Goal: Communication & Community: Connect with others

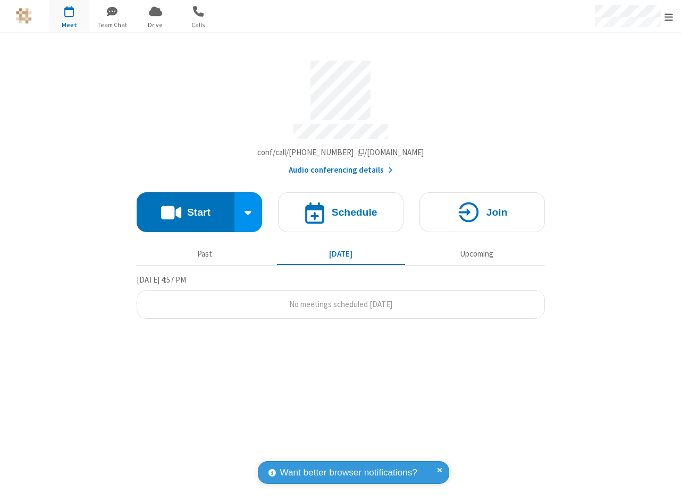
click at [257, 9] on div at bounding box center [340, 16] width 341 height 32
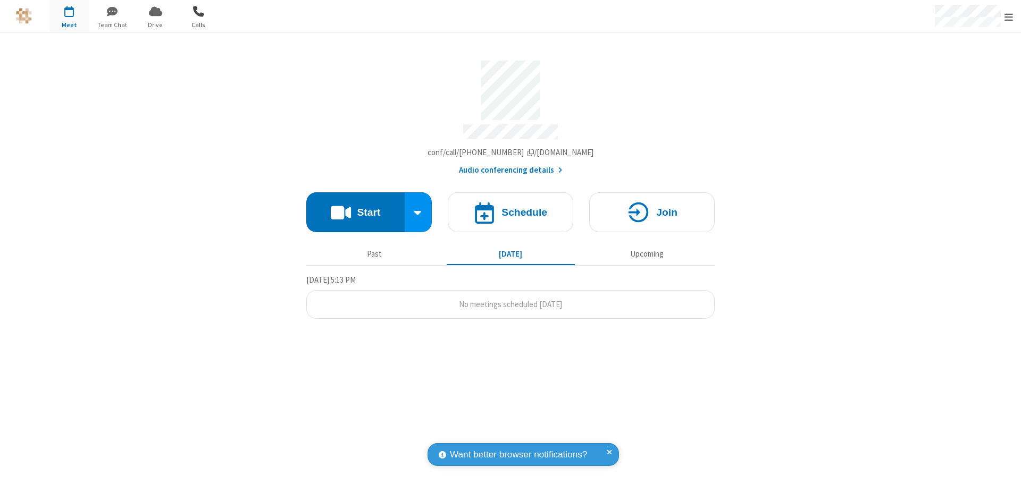
click at [203, 19] on span "button" at bounding box center [199, 11] width 40 height 18
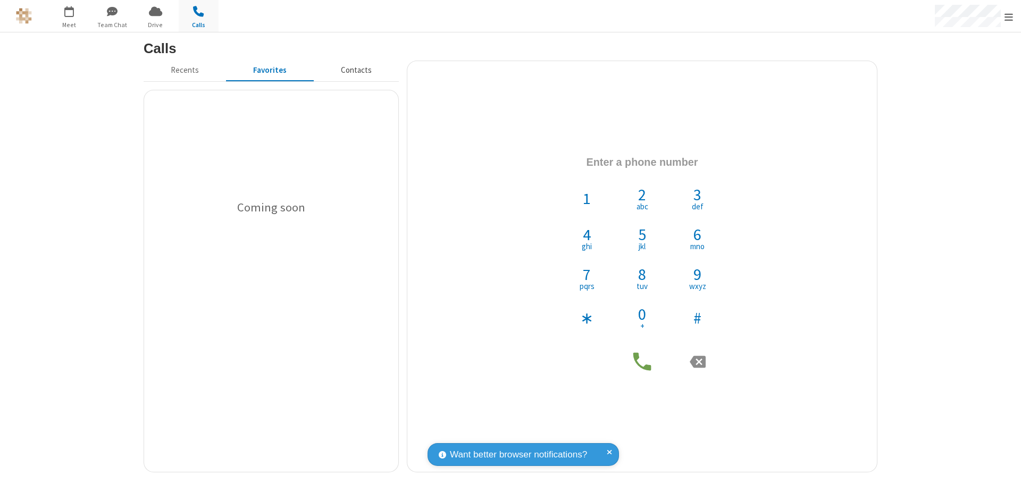
click at [356, 73] on button "Contacts" at bounding box center [356, 71] width 85 height 20
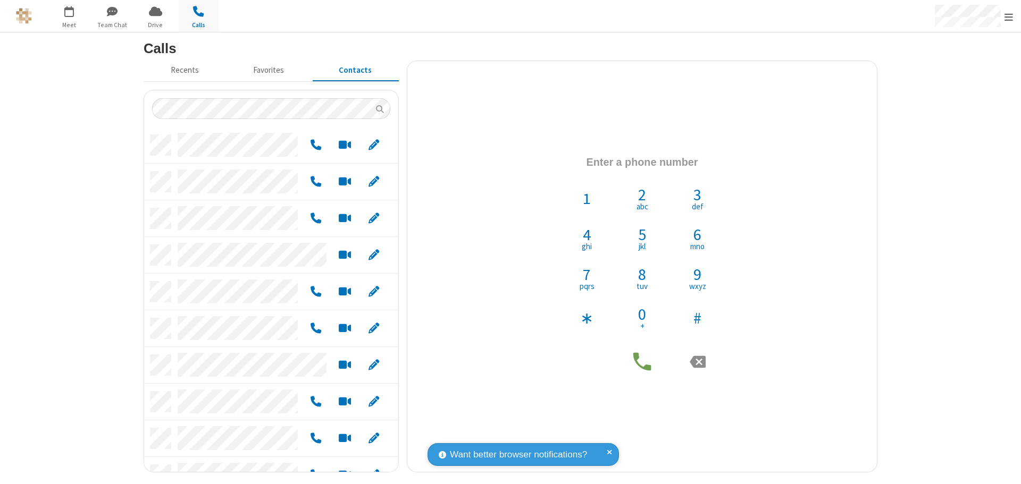
scroll to position [336, 246]
click at [143, 10] on span "button" at bounding box center [156, 11] width 40 height 18
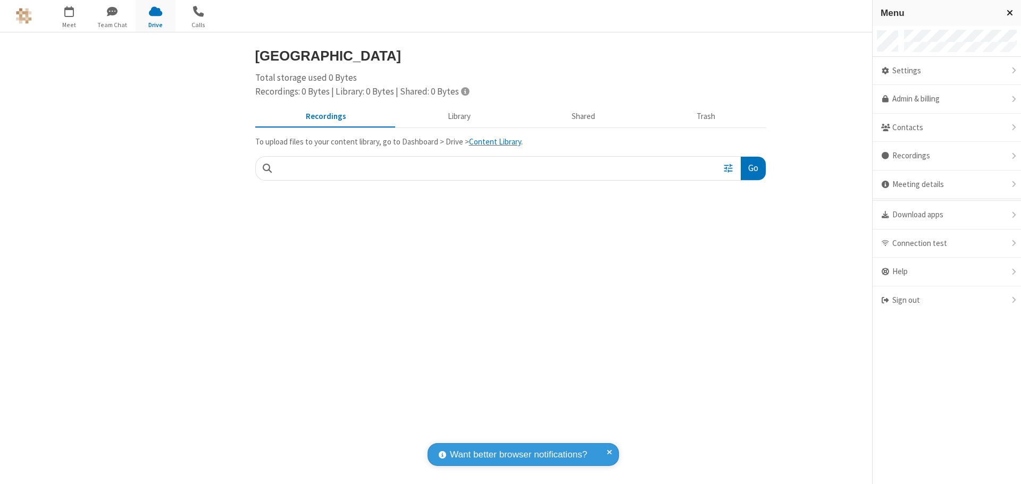
click at [680, 9] on span "Close menu" at bounding box center [1009, 12] width 6 height 9
click at [194, 18] on span "button" at bounding box center [199, 11] width 40 height 18
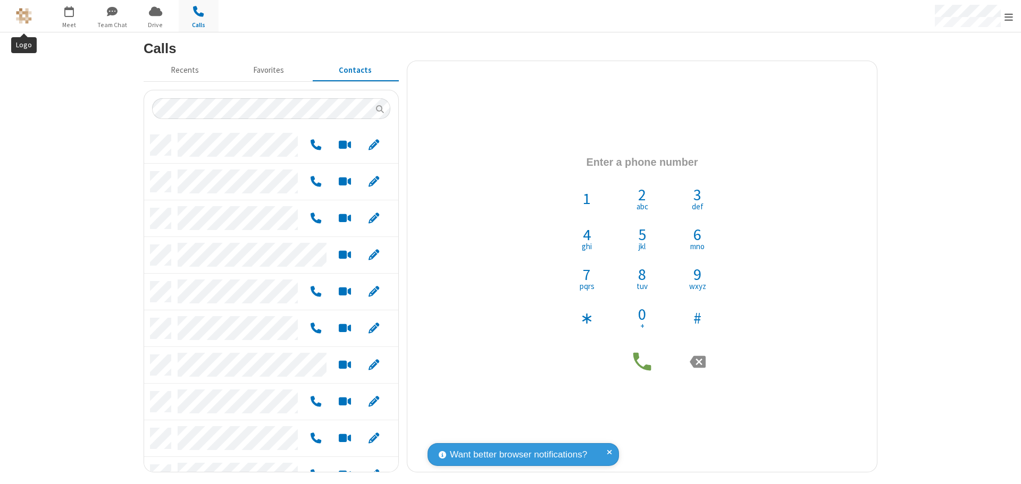
click at [37, 17] on button "Logo" at bounding box center [24, 16] width 40 height 32
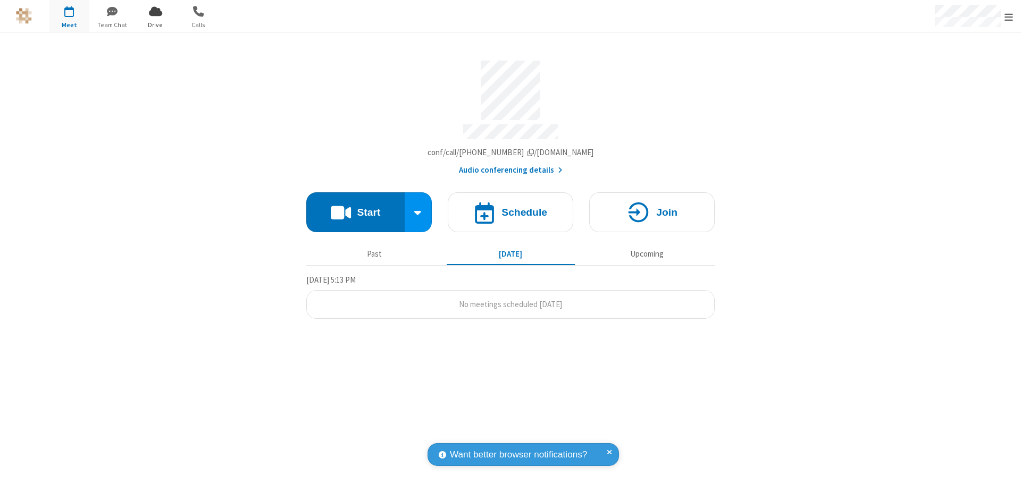
click at [158, 16] on span "button" at bounding box center [156, 11] width 40 height 18
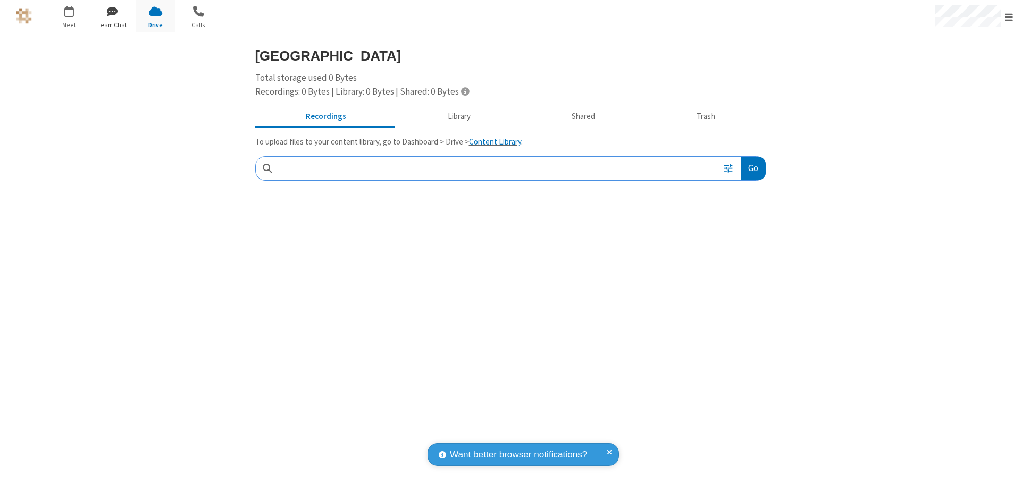
click at [125, 16] on span "button" at bounding box center [112, 11] width 40 height 18
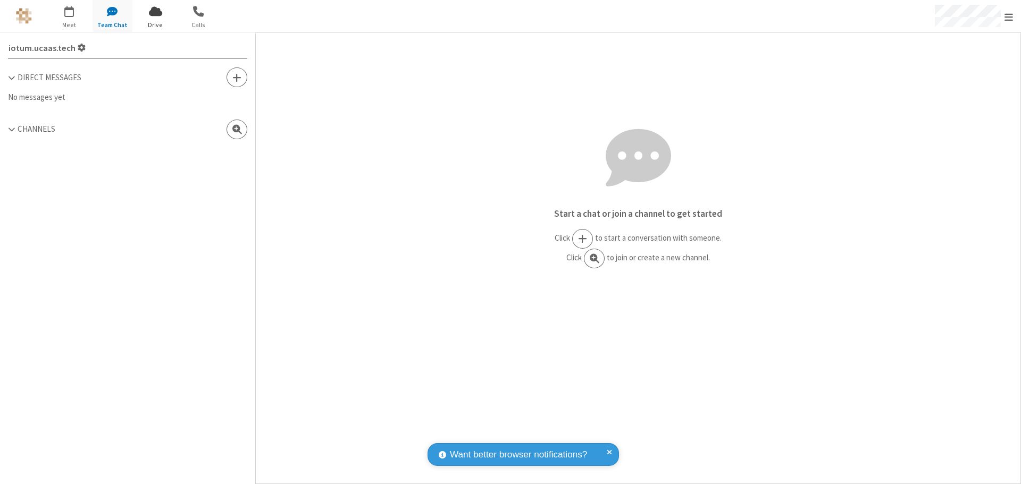
click at [158, 12] on span "button" at bounding box center [156, 11] width 40 height 18
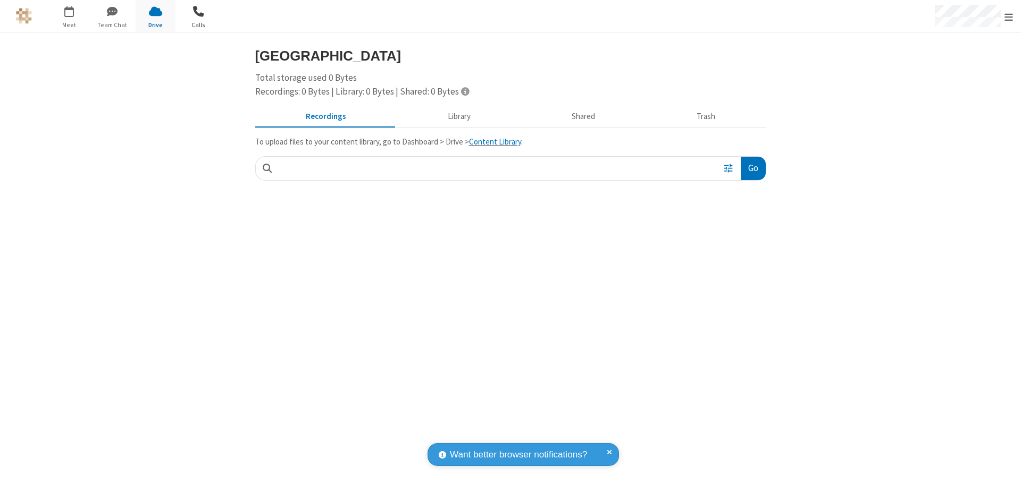
click at [200, 16] on span "button" at bounding box center [199, 11] width 40 height 18
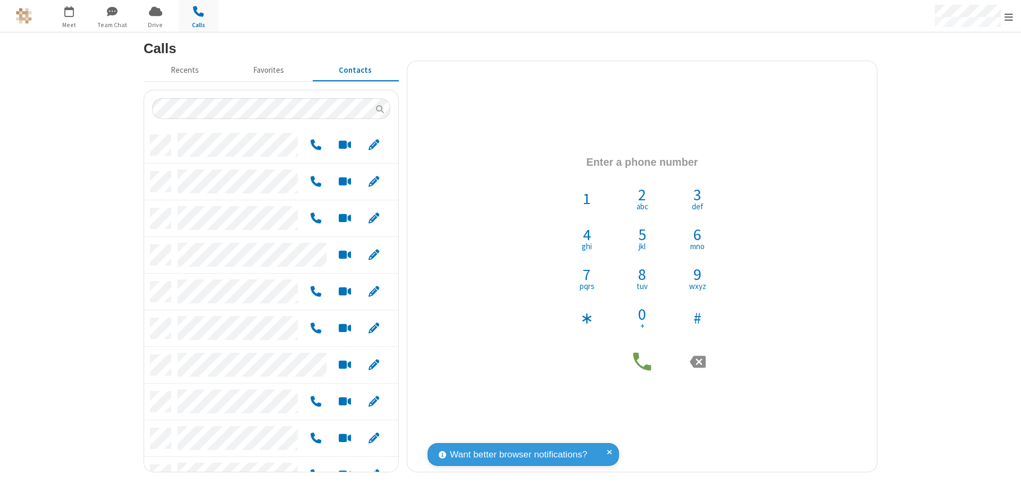
scroll to position [336, 246]
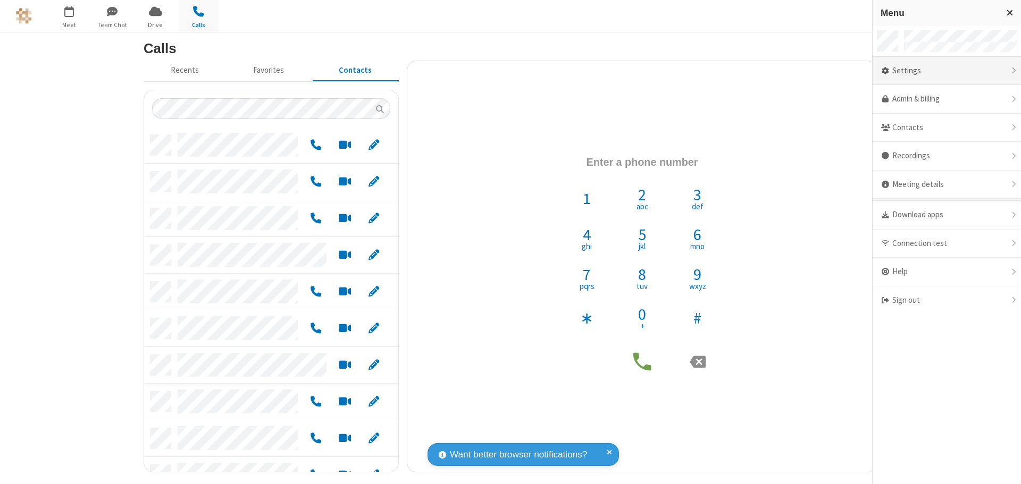
click at [680, 71] on div "Settings" at bounding box center [946, 71] width 148 height 29
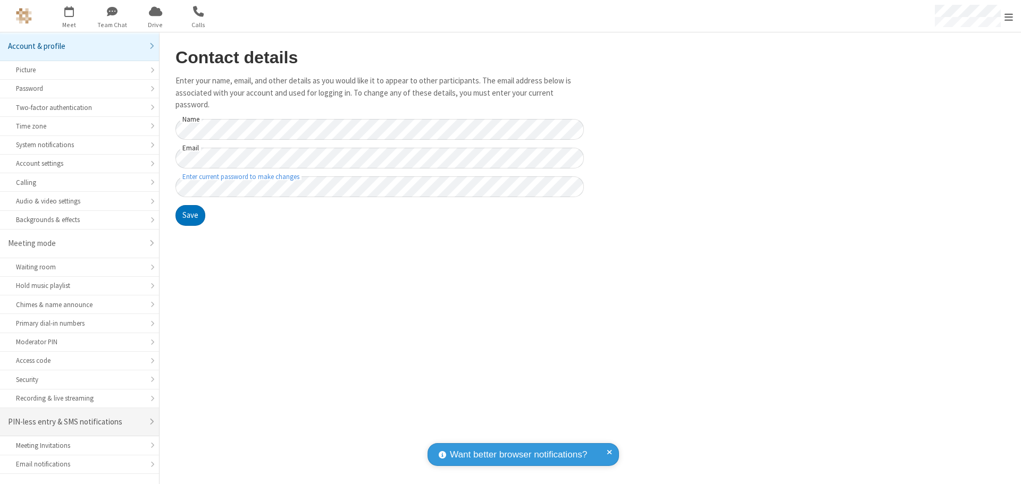
click at [72, 416] on div "PIN-less entry & SMS notifications" at bounding box center [75, 422] width 135 height 12
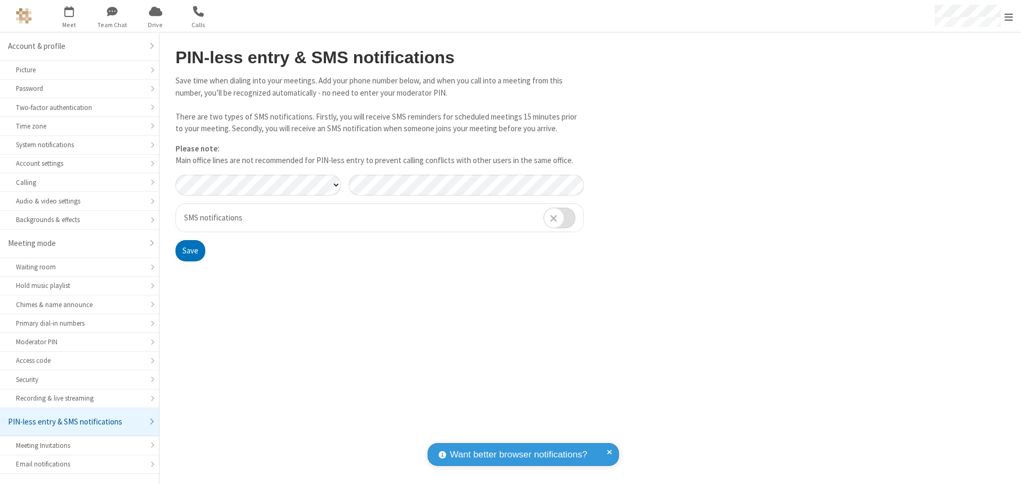
click at [263, 196] on div at bounding box center [258, 189] width 173 height 29
click at [197, 247] on button "Save" at bounding box center [190, 250] width 30 height 21
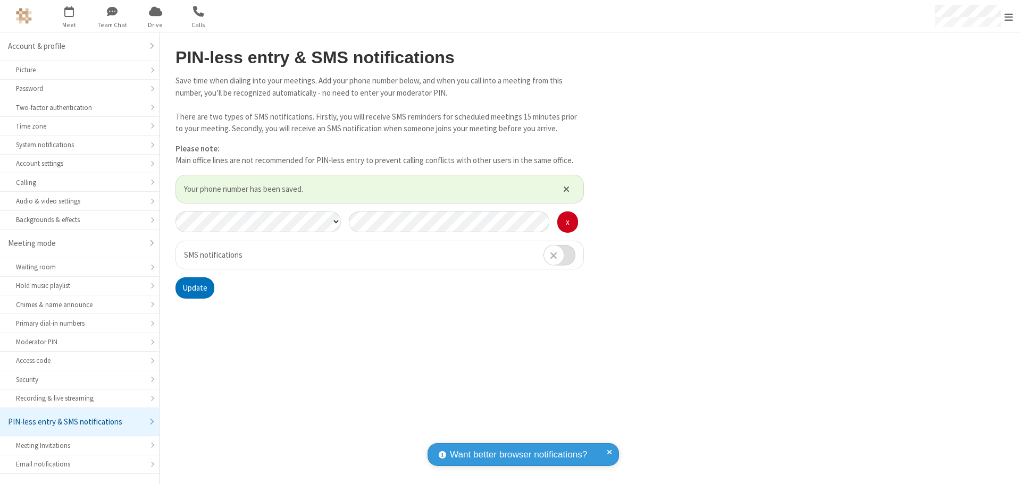
click at [555, 259] on input "checkbox" at bounding box center [559, 255] width 32 height 21
checkbox input "true"
click at [199, 287] on button "Update" at bounding box center [194, 287] width 39 height 21
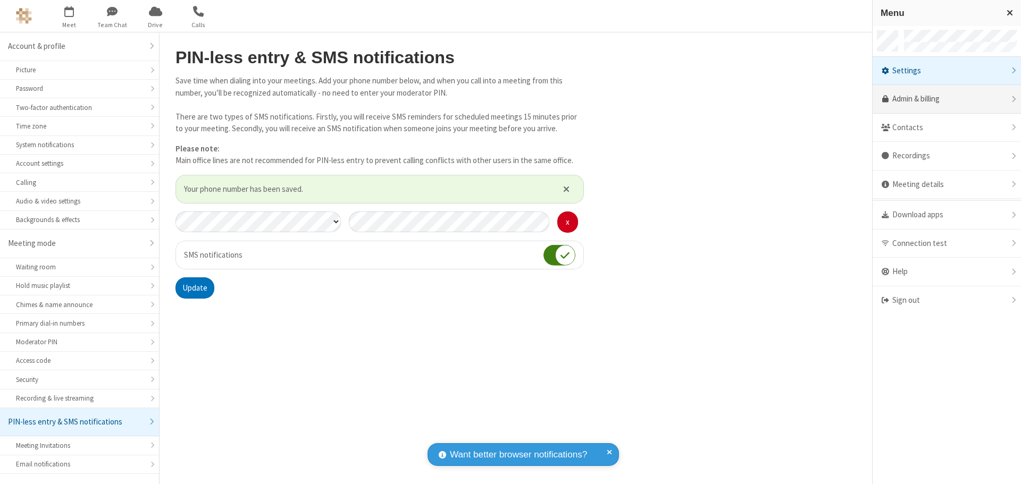
click at [680, 99] on link "Admin & billing" at bounding box center [946, 99] width 148 height 29
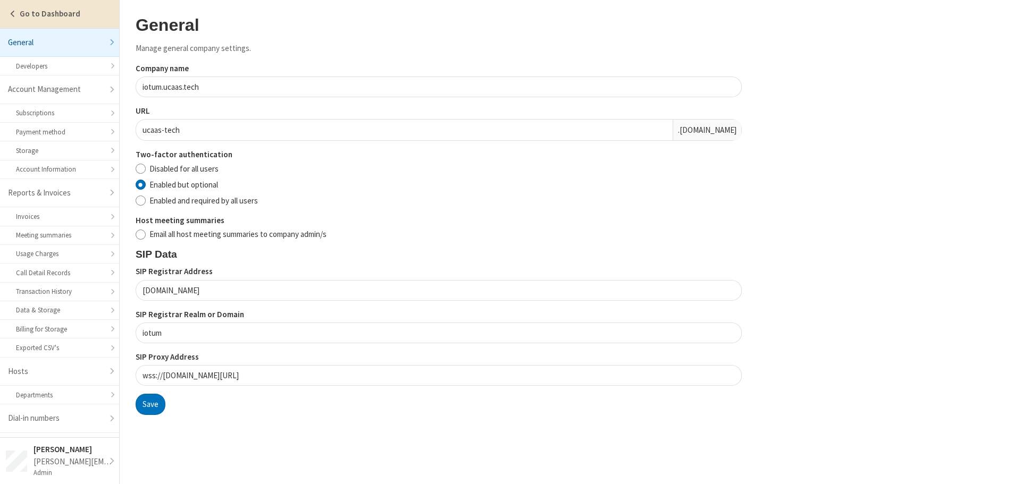
click at [38, 20] on link "Go to Dashboard" at bounding box center [59, 14] width 119 height 28
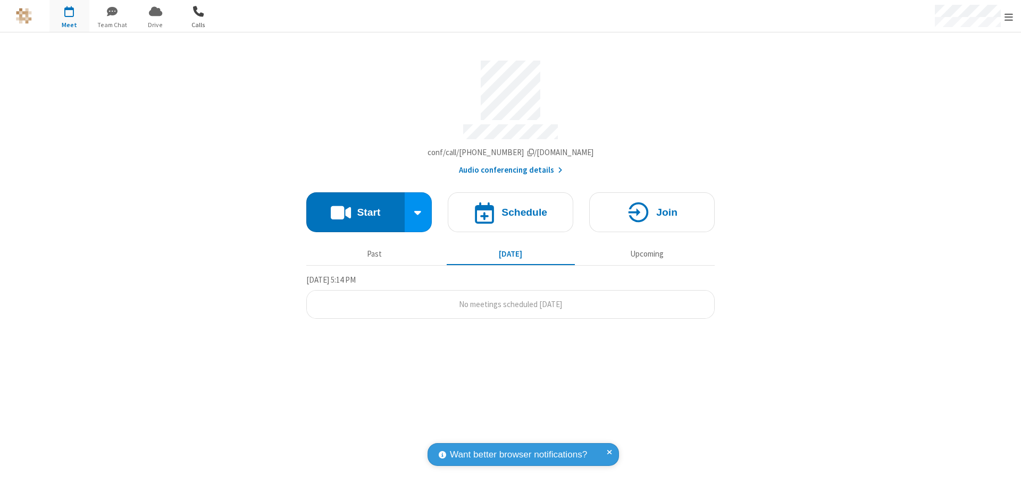
click at [217, 29] on span "Calls" at bounding box center [199, 25] width 40 height 10
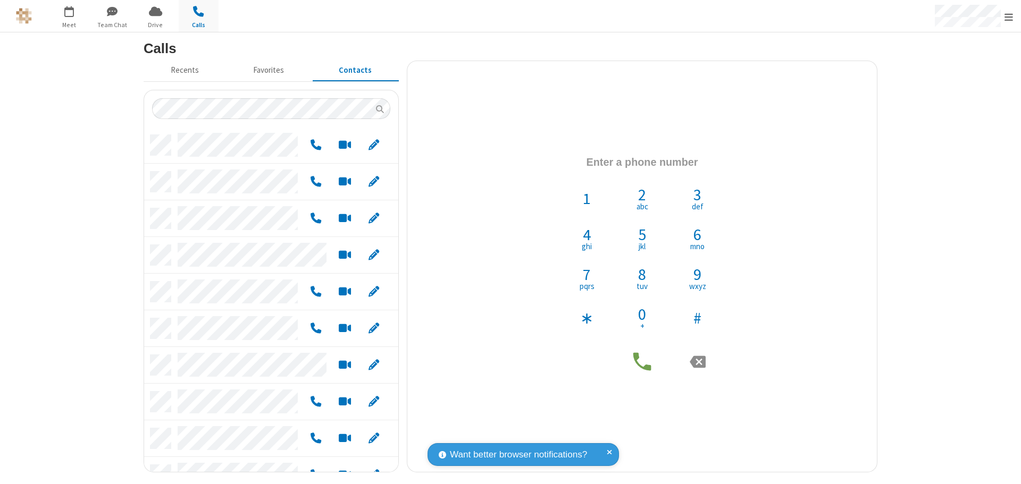
scroll to position [336, 246]
click at [272, 97] on div at bounding box center [271, 281] width 254 height 382
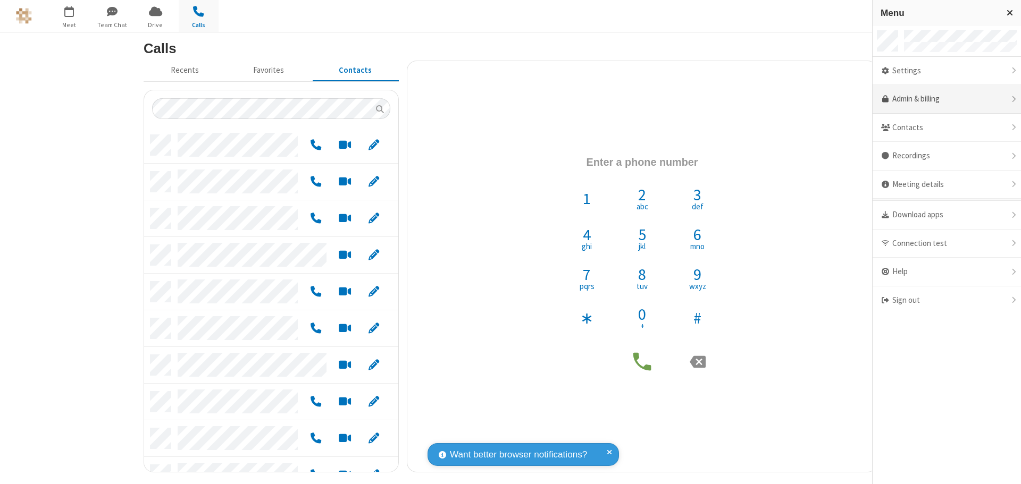
click at [680, 99] on link "Admin & billing" at bounding box center [946, 99] width 148 height 29
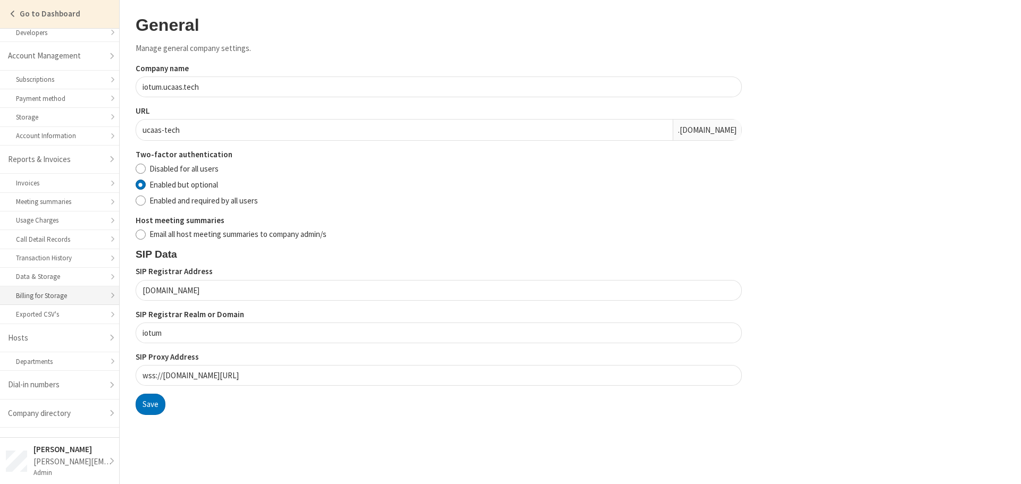
scroll to position [52, 0]
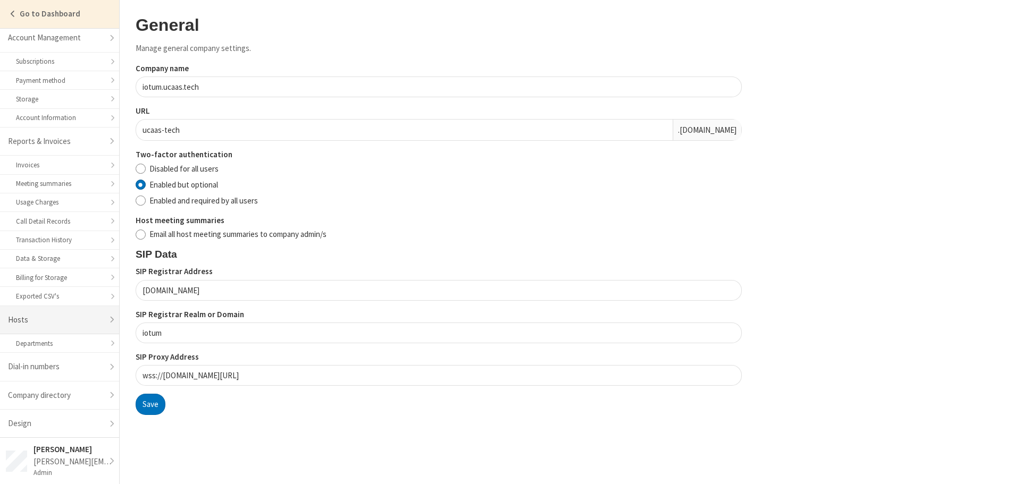
click at [49, 322] on link "Hosts" at bounding box center [59, 320] width 119 height 29
select select "25"
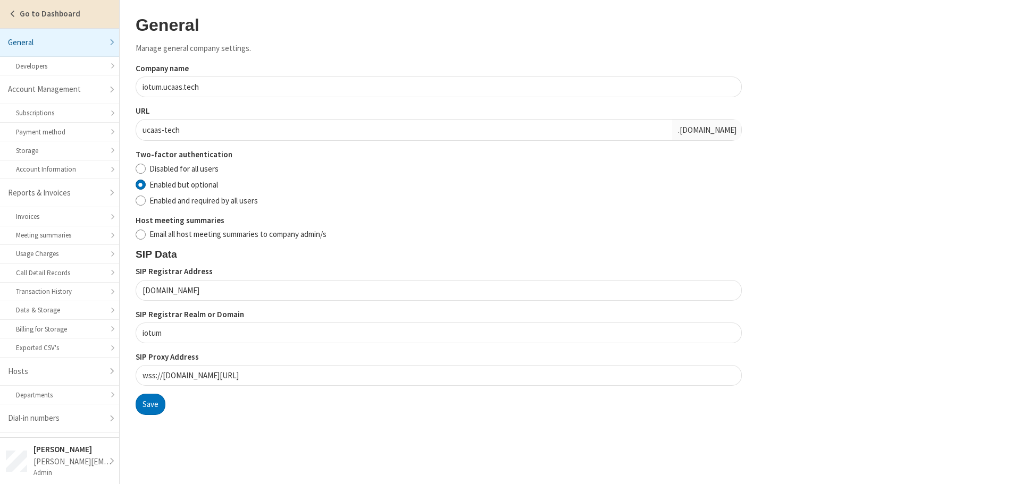
click at [56, 20] on link "Go to Dashboard" at bounding box center [59, 14] width 119 height 28
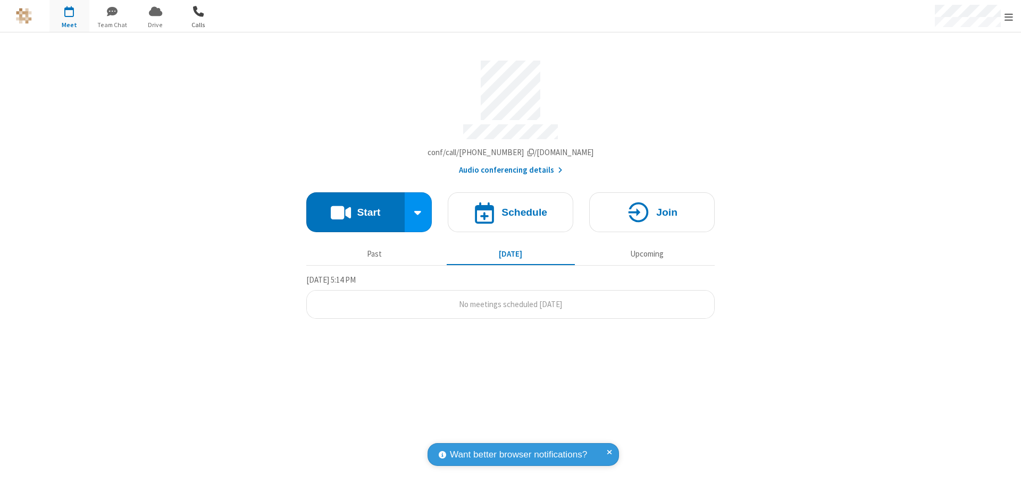
click at [197, 20] on span "Calls" at bounding box center [199, 25] width 40 height 10
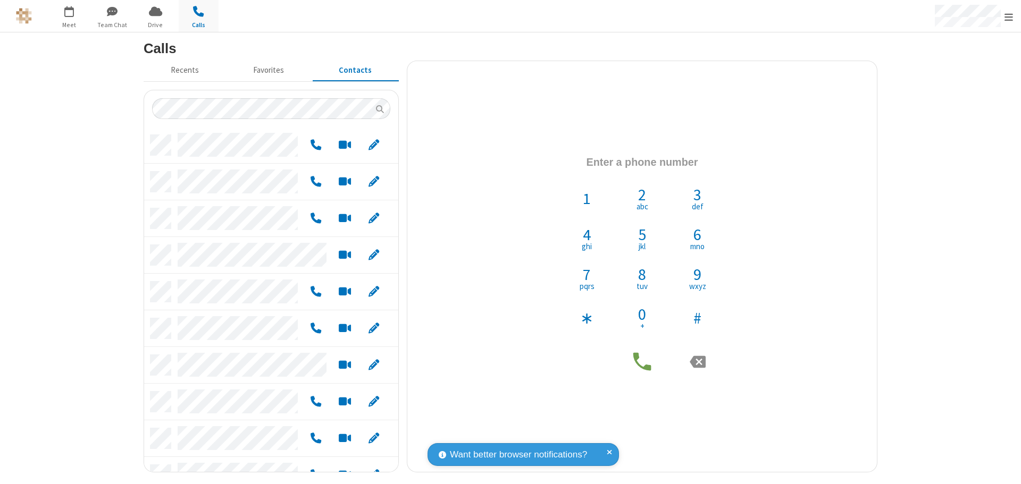
scroll to position [336, 246]
click at [70, 11] on span "button" at bounding box center [69, 11] width 40 height 18
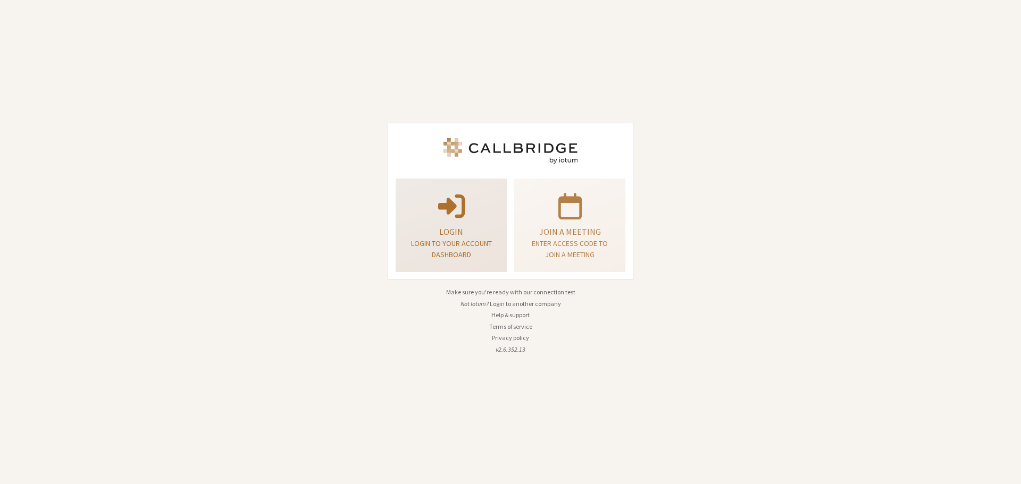
click at [495, 209] on div "Login Login to your account dashboard" at bounding box center [450, 226] width 99 height 86
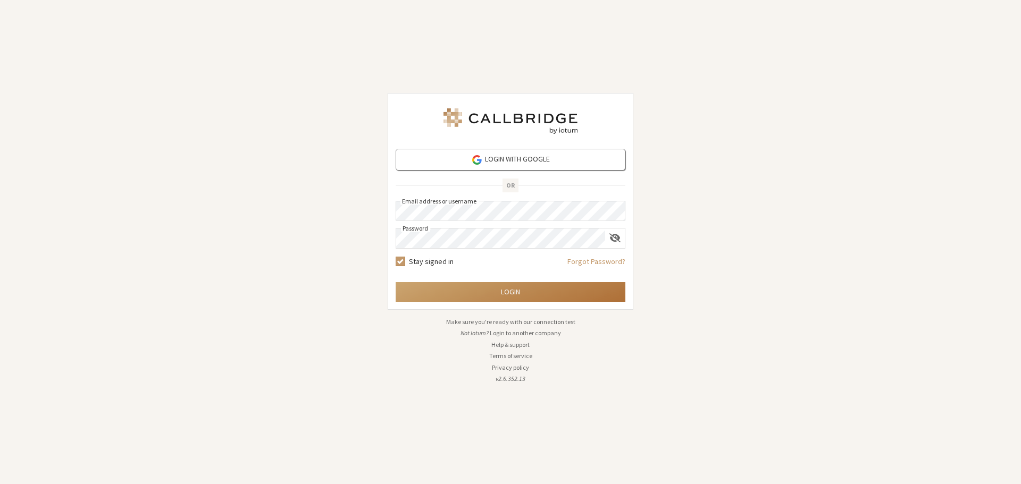
click at [519, 292] on button "Login" at bounding box center [511, 292] width 230 height 20
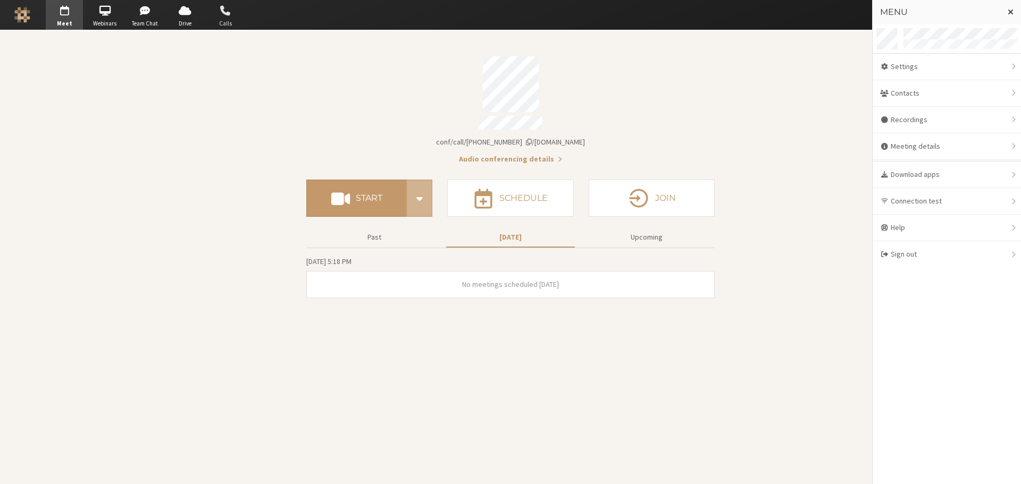
click at [228, 20] on span "Calls" at bounding box center [225, 23] width 37 height 9
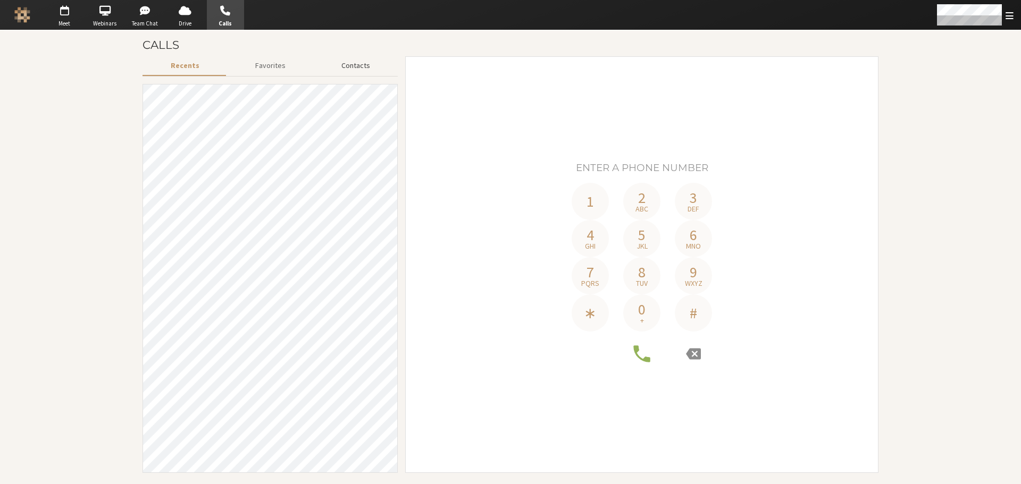
click at [345, 63] on button "Contacts" at bounding box center [355, 65] width 85 height 19
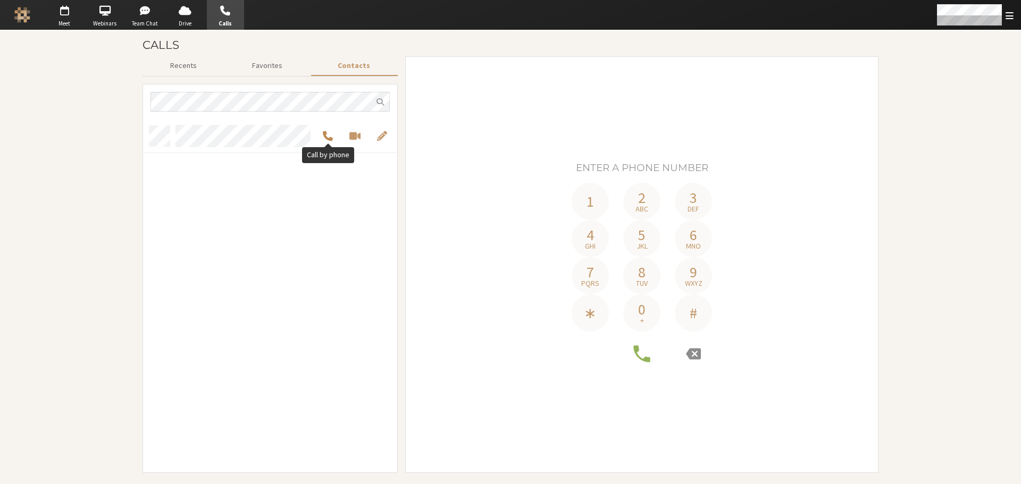
click at [333, 136] on button "Call by phone" at bounding box center [328, 136] width 20 height 12
click at [364, 134] on span "Call this number" at bounding box center [369, 135] width 10 height 12
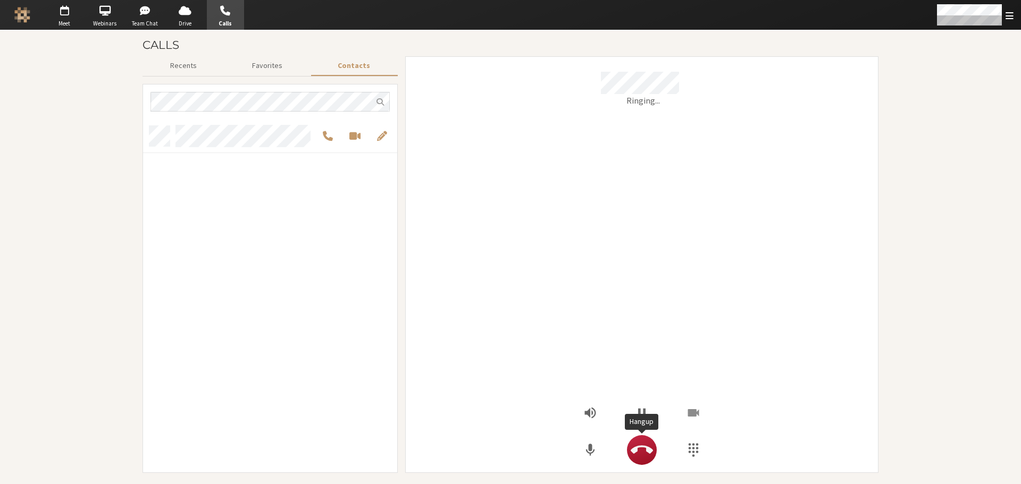
click at [645, 451] on icon "Hangup" at bounding box center [641, 450] width 22 height 22
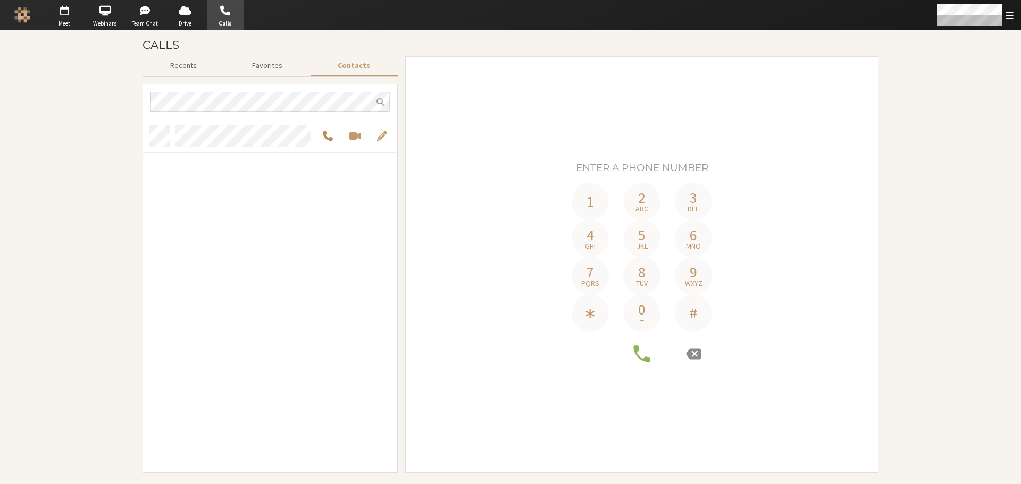
click at [331, 136] on span "Call by phone" at bounding box center [328, 136] width 10 height 12
click at [364, 133] on span "Call this number" at bounding box center [369, 135] width 10 height 12
click at [326, 138] on span "Call by phone" at bounding box center [328, 136] width 10 height 12
click at [364, 133] on span "Call this number" at bounding box center [369, 135] width 10 height 12
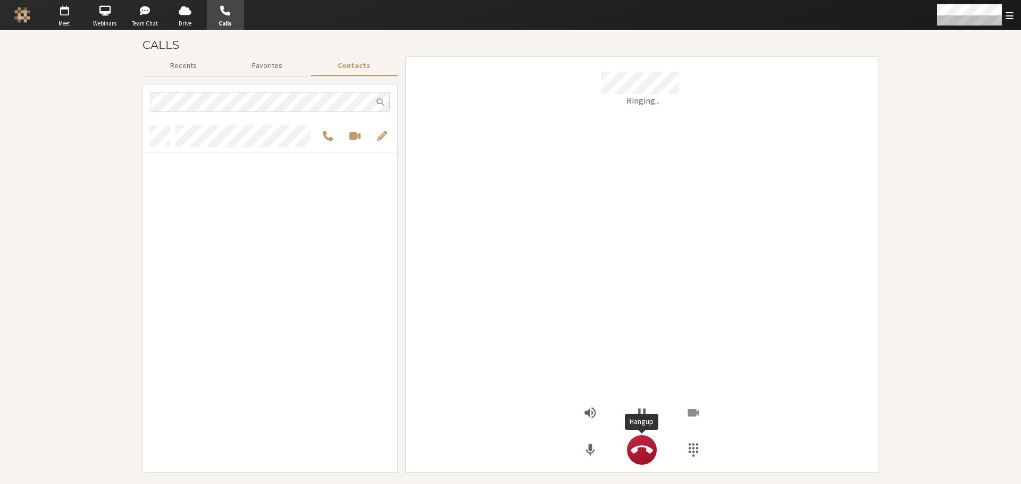
click at [635, 440] on icon "Hangup" at bounding box center [641, 450] width 22 height 22
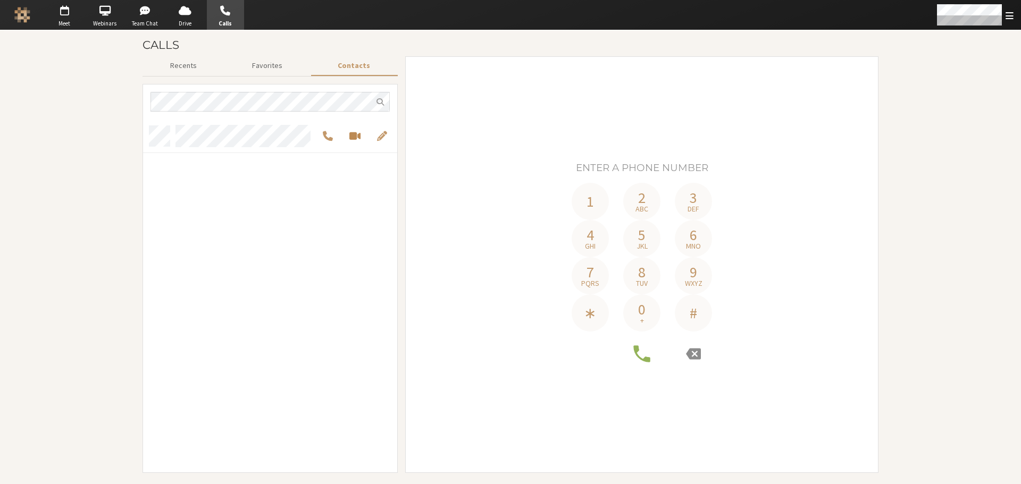
click at [353, 137] on span "Start a video meeting" at bounding box center [354, 136] width 11 height 12
click at [188, 18] on span "button" at bounding box center [184, 10] width 37 height 17
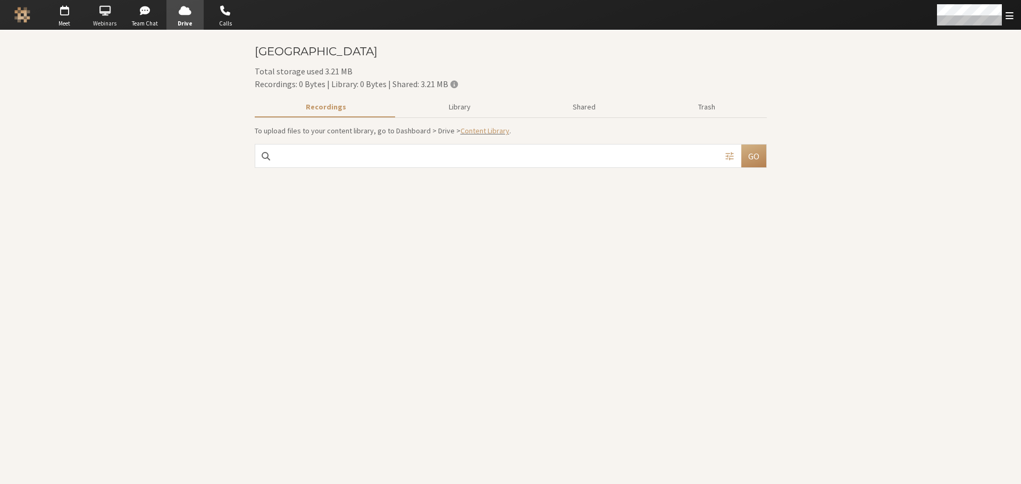
click at [113, 14] on span "button" at bounding box center [104, 10] width 37 height 17
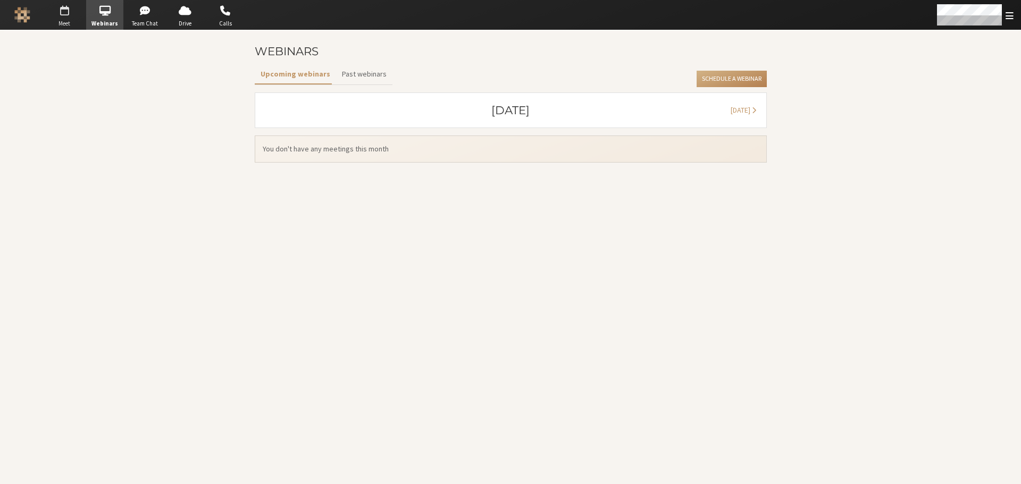
click at [69, 16] on span "button" at bounding box center [64, 10] width 37 height 17
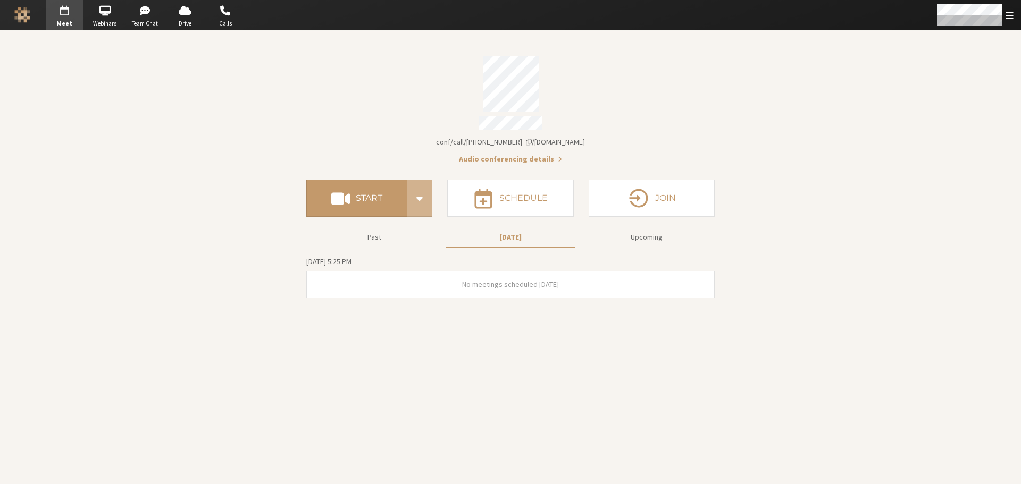
click at [499, 122] on div "Account details" at bounding box center [510, 124] width 408 height 17
